Goal: Information Seeking & Learning: Compare options

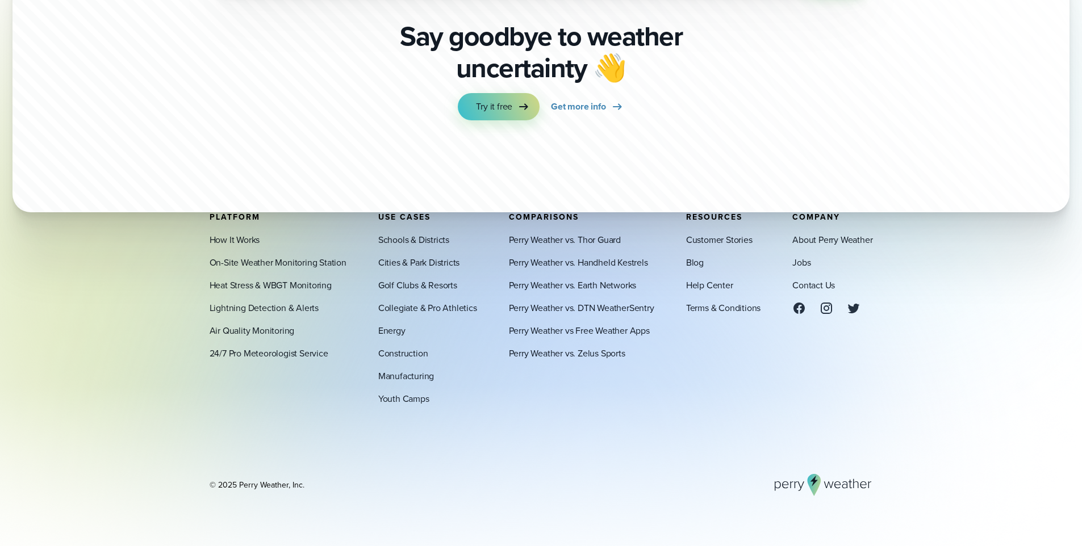
scroll to position [4085, 0]
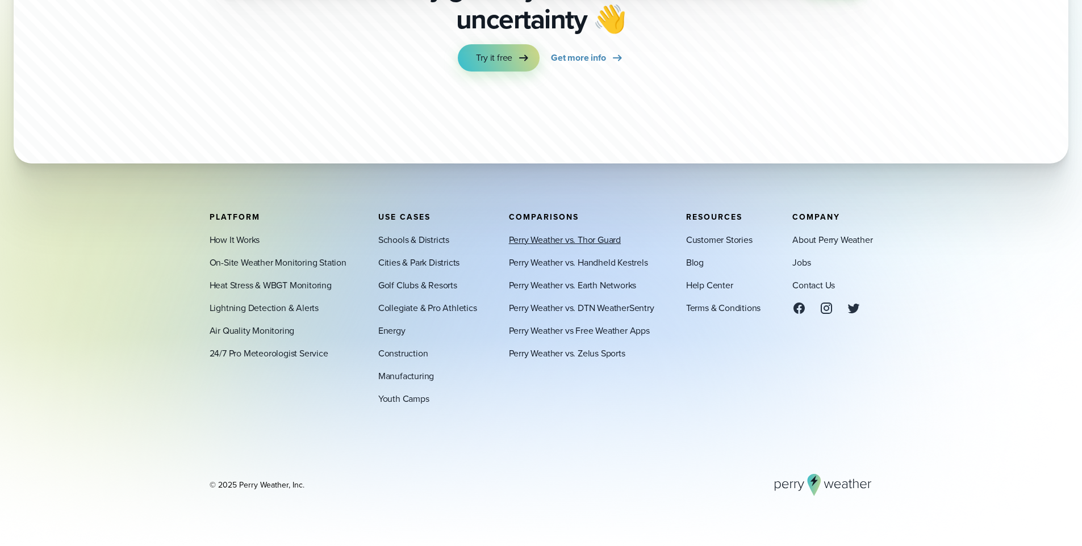
click at [574, 235] on link "Perry Weather vs. Thor Guard" at bounding box center [565, 240] width 112 height 14
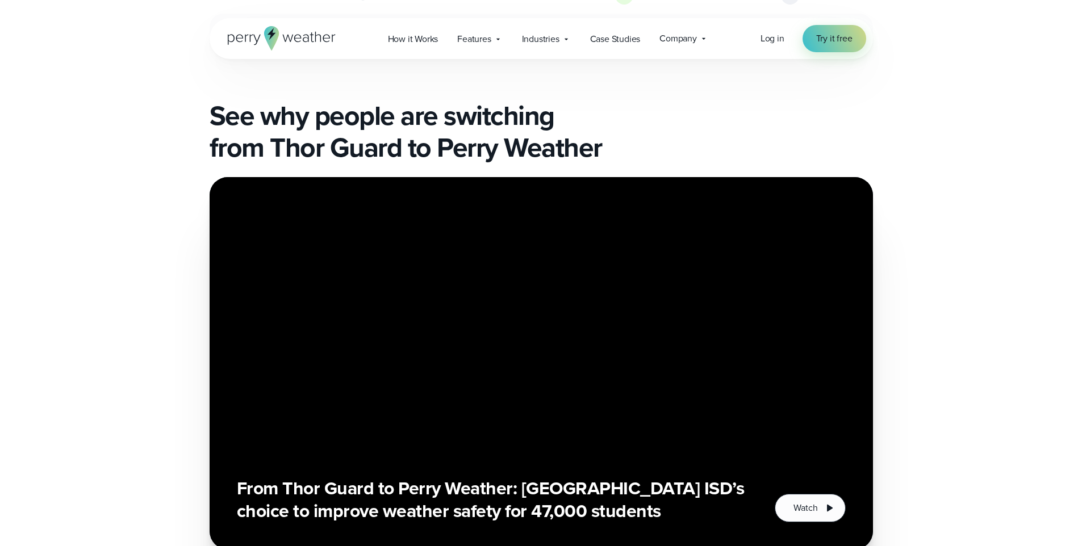
scroll to position [1348, 0]
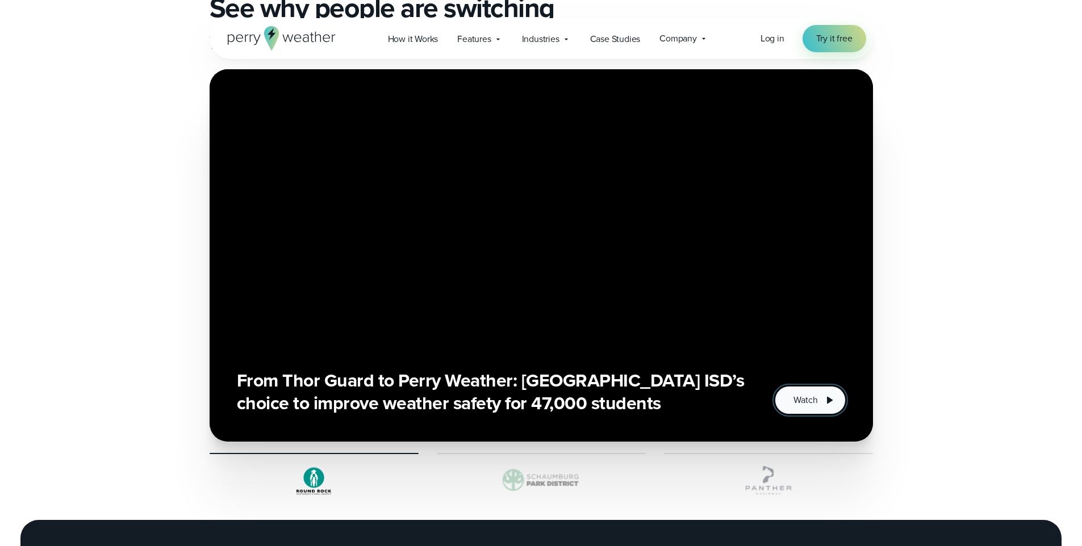
click at [817, 399] on span "Watch" at bounding box center [806, 401] width 24 height 14
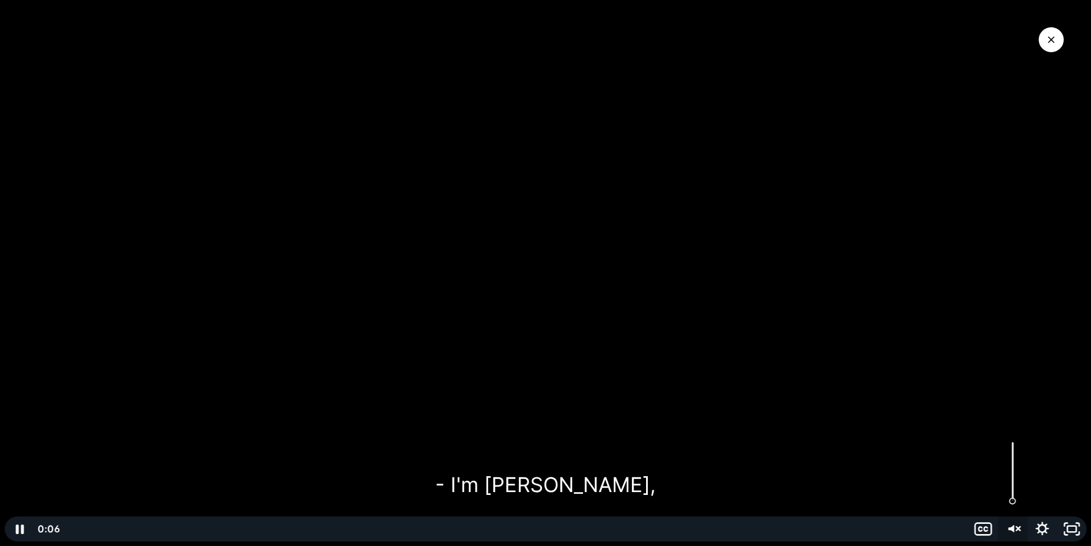
click at [1008, 527] on icon "Unmute" at bounding box center [1013, 529] width 30 height 25
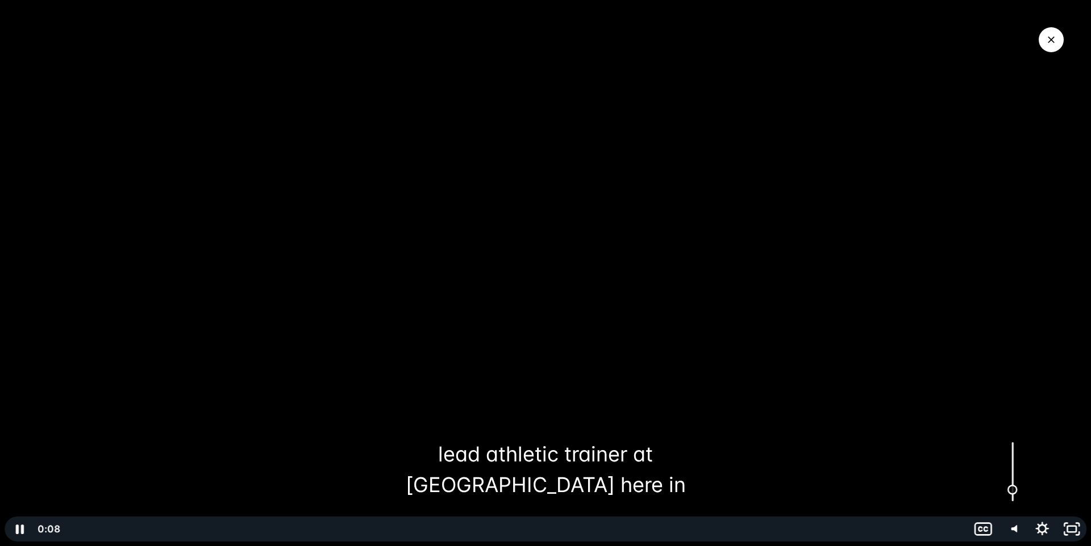
drag, startPoint x: 1011, startPoint y: 483, endPoint x: 1012, endPoint y: 490, distance: 7.4
click at [1012, 490] on div "Volume" at bounding box center [1012, 490] width 10 height 10
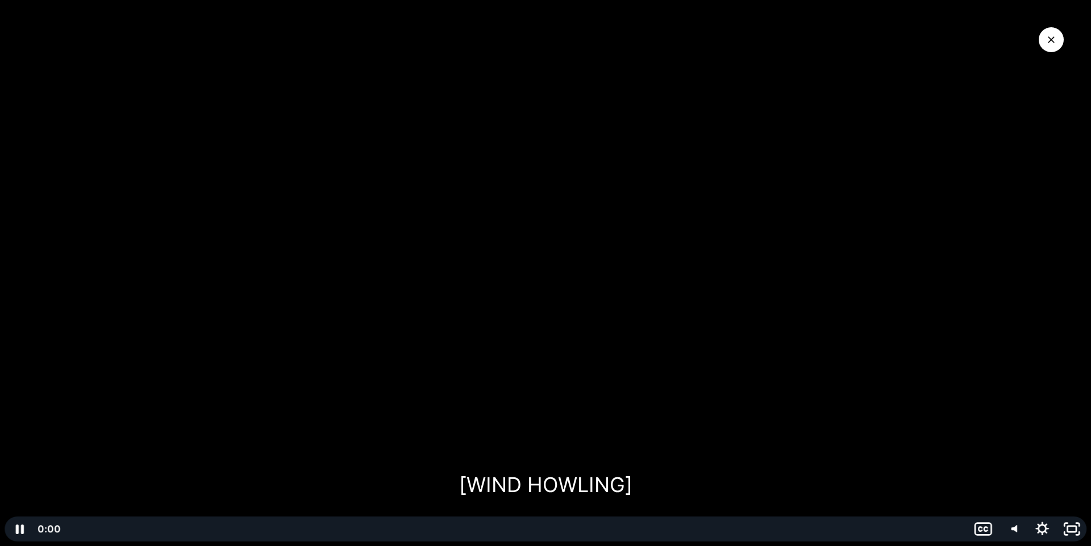
drag, startPoint x: 105, startPoint y: 530, endPoint x: 48, endPoint y: 532, distance: 56.9
click at [48, 532] on div "0:00 0:00" at bounding box center [501, 529] width 934 height 25
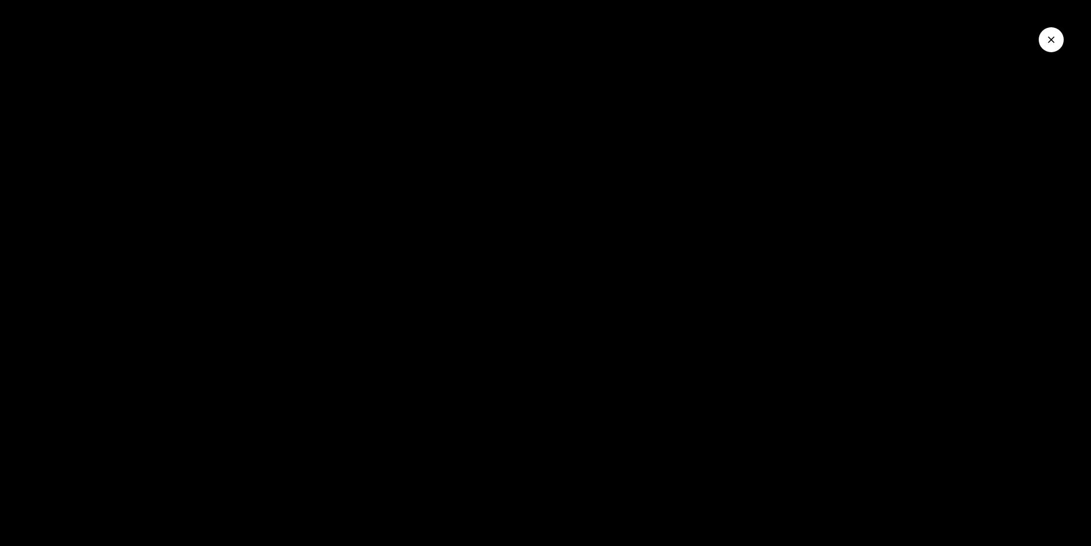
click at [1044, 40] on button "Close Video" at bounding box center [1050, 39] width 25 height 25
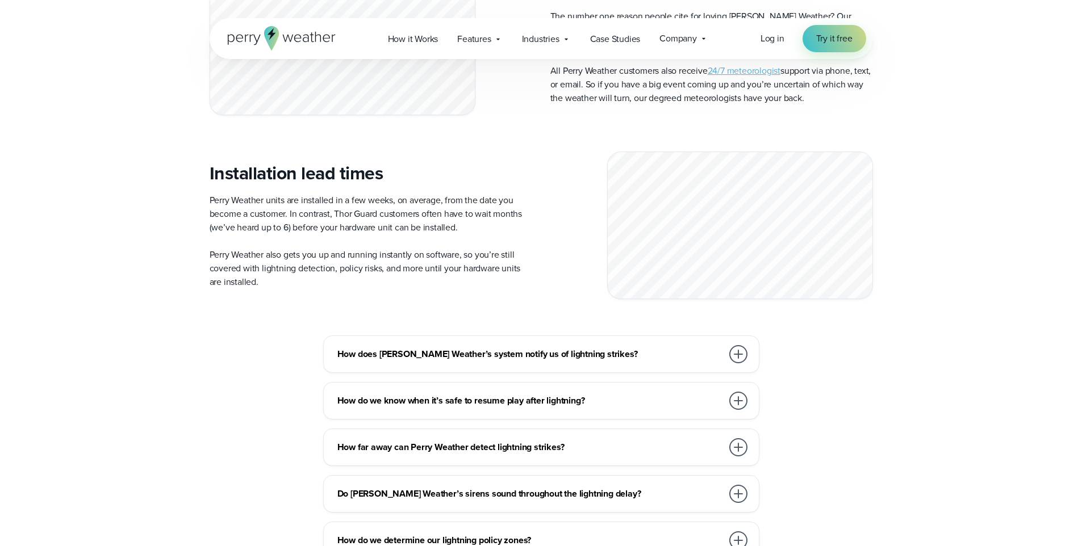
scroll to position [3775, 0]
